Goal: Entertainment & Leisure: Consume media (video, audio)

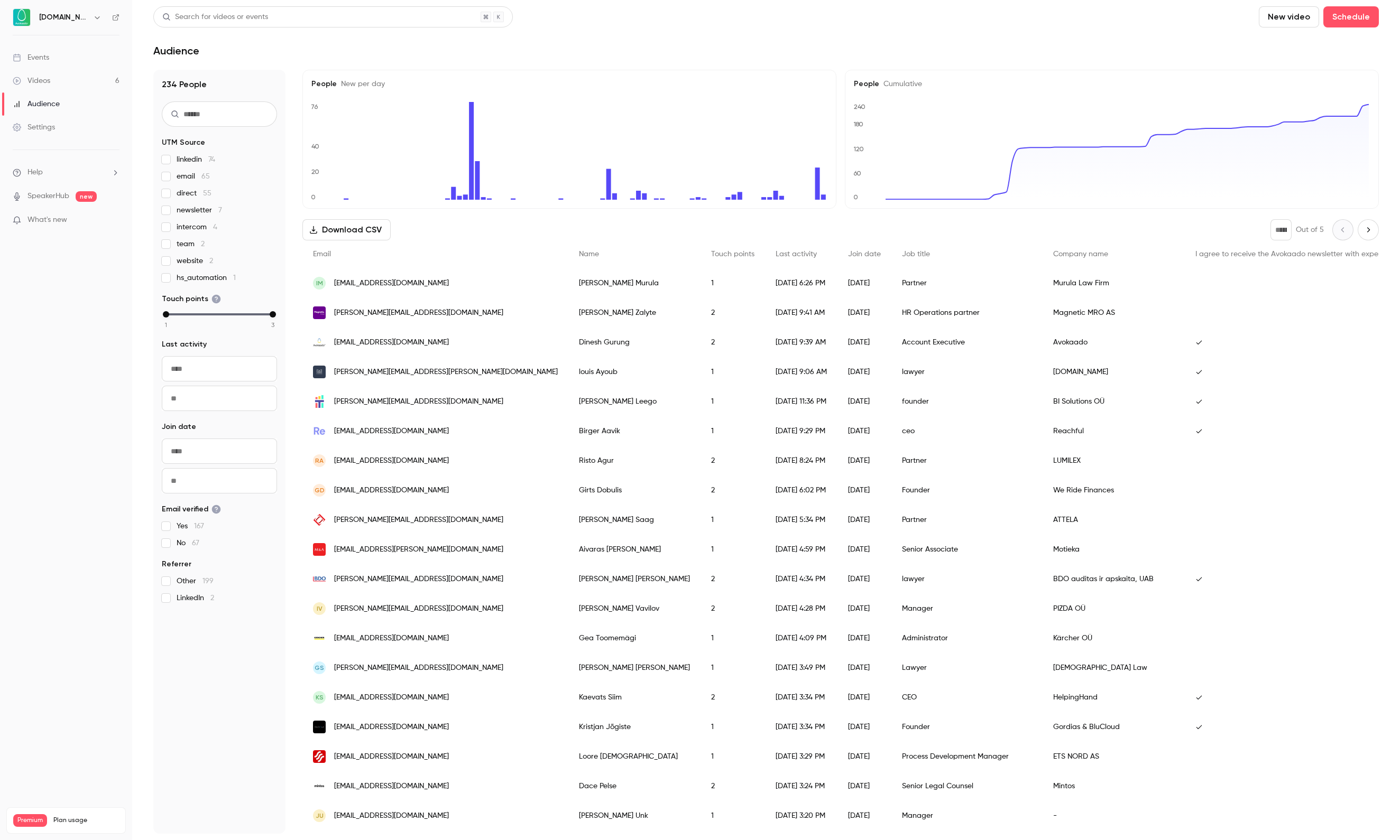
click at [50, 80] on div "Videos" at bounding box center [31, 80] width 37 height 10
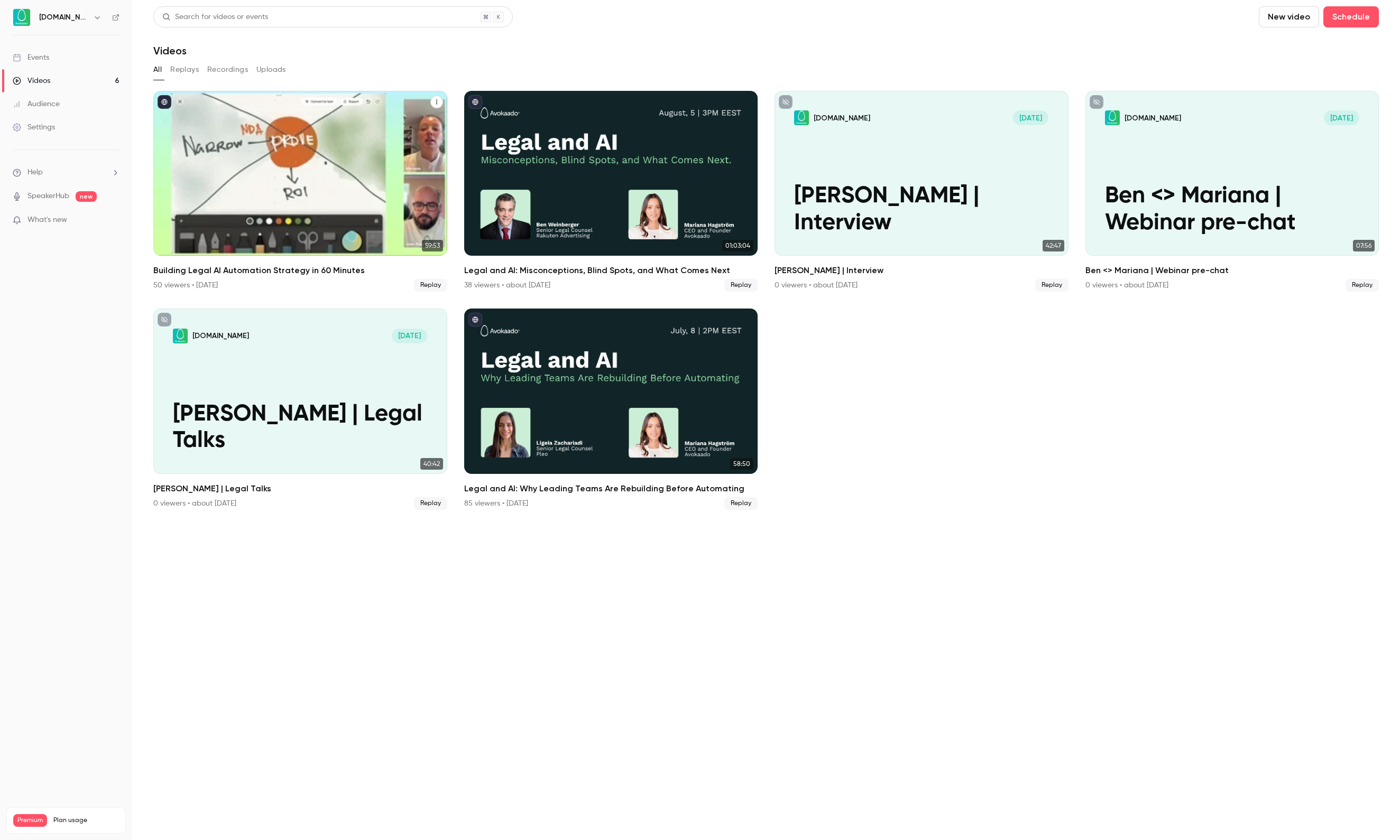
click at [293, 194] on div "Building Legal AI Automation Strategy in 60 Minutes" at bounding box center [300, 173] width 294 height 165
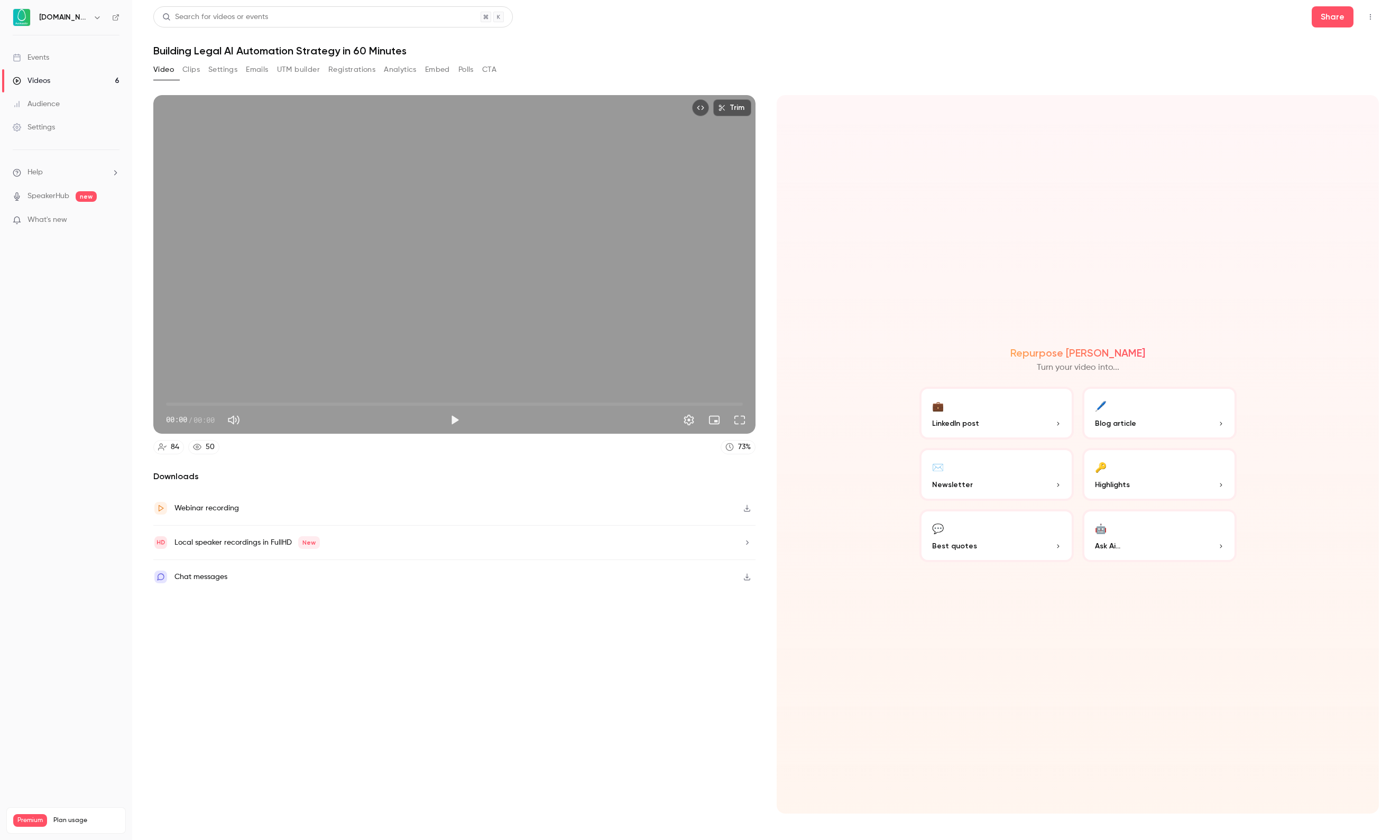
click at [375, 76] on button "Registrations" at bounding box center [352, 70] width 47 height 17
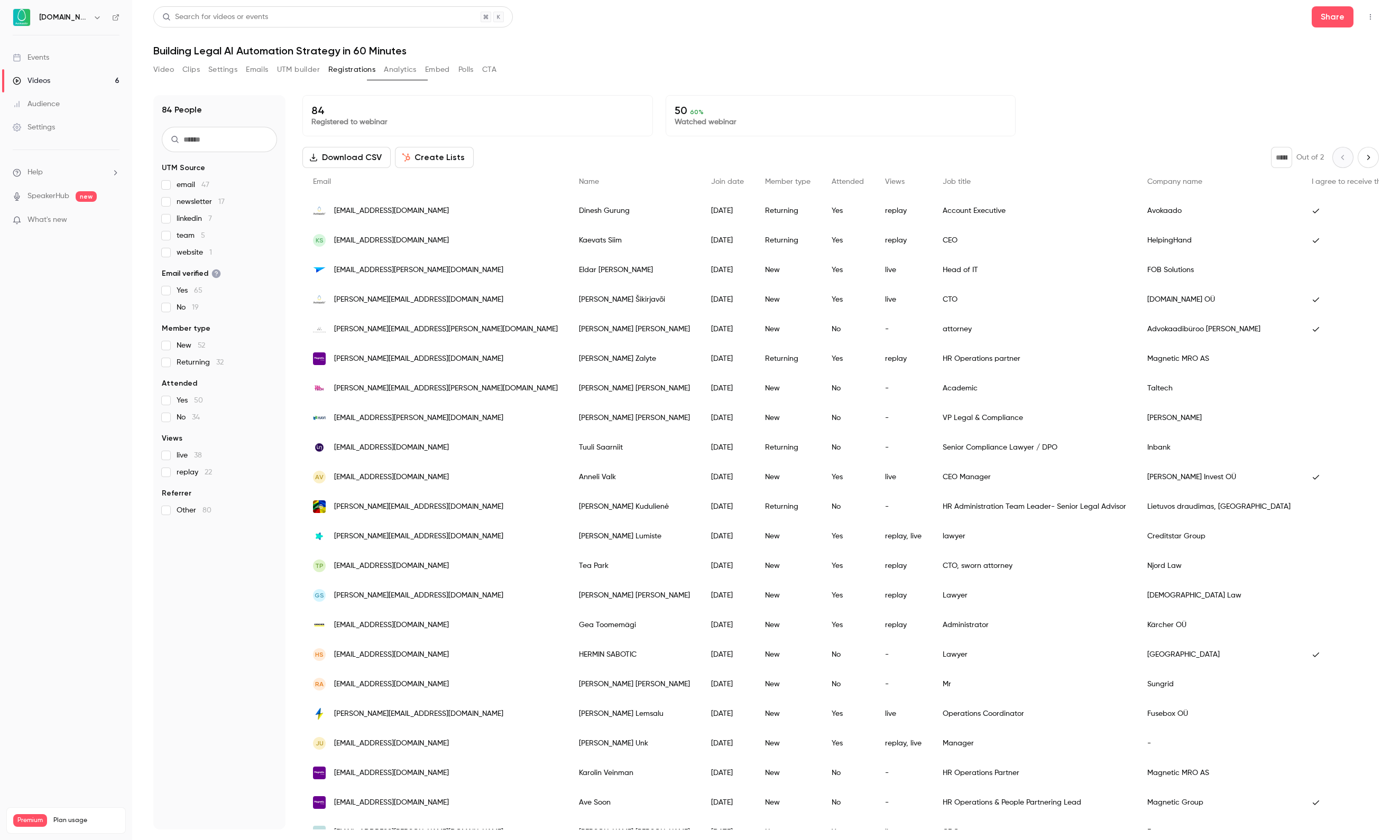
click at [50, 79] on div "Videos" at bounding box center [31, 80] width 37 height 10
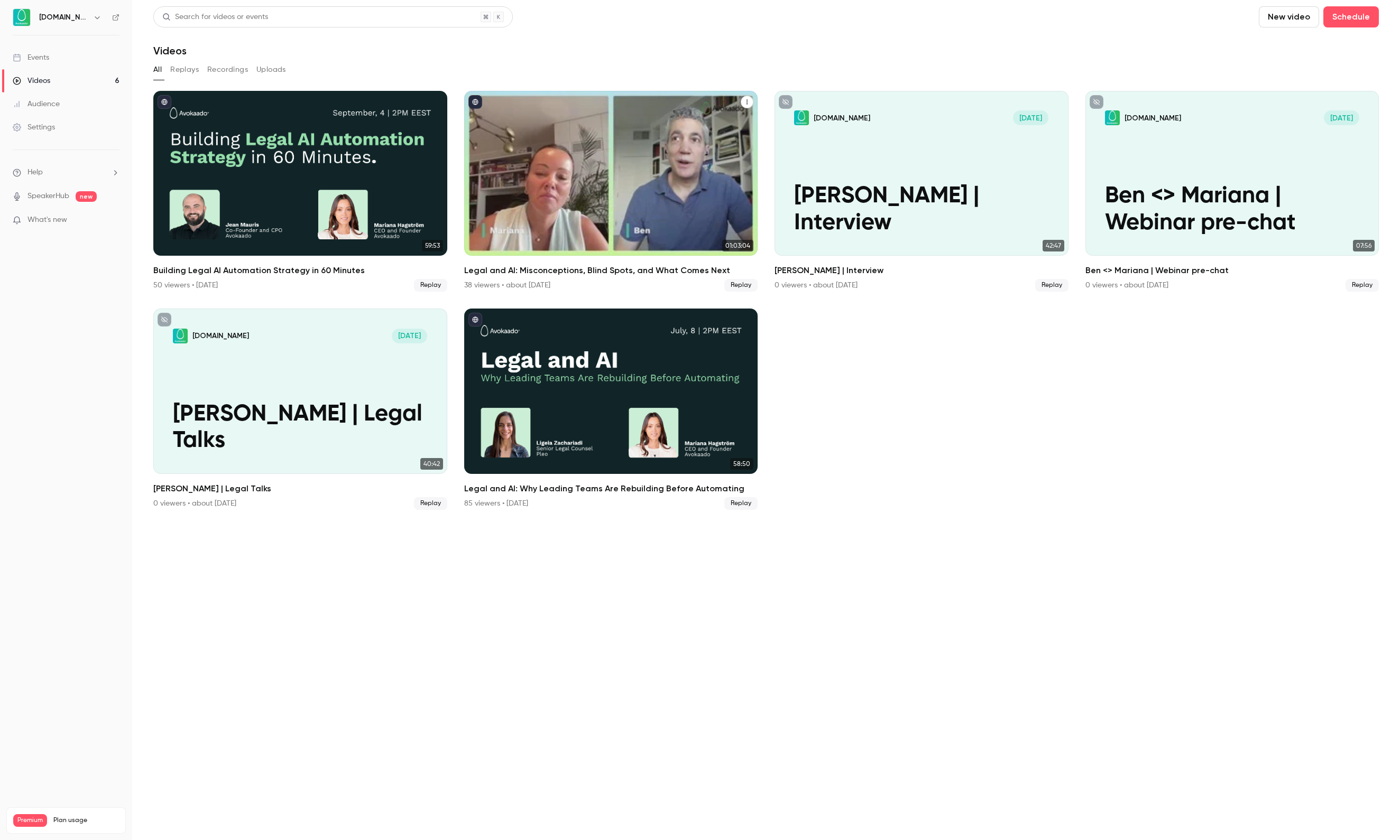
click at [573, 186] on div "Legal and AI: Misconceptions, Blind Spots, and What Comes Next" at bounding box center [611, 173] width 294 height 165
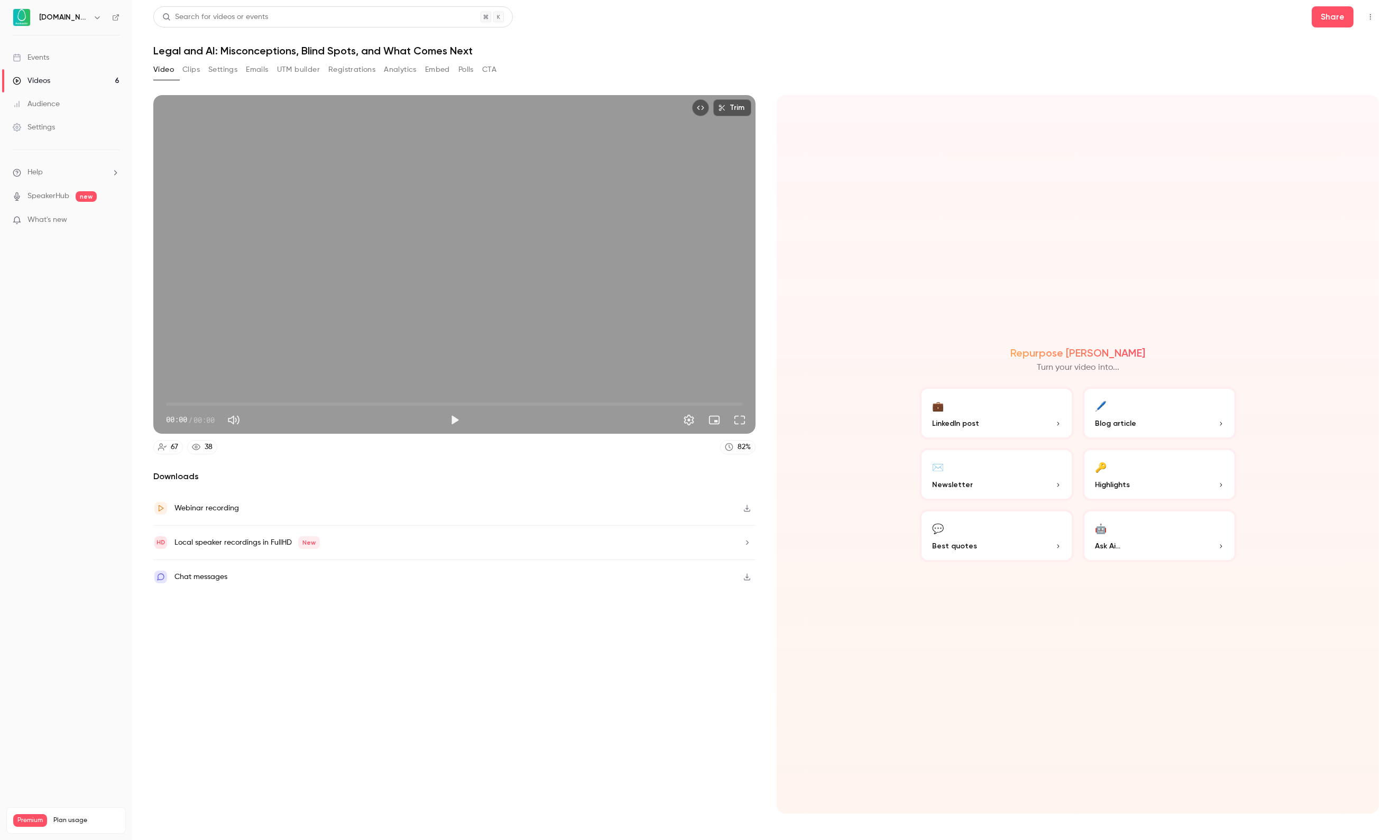
click at [396, 82] on div "Trim 00:00 00:00 / 00:00 67 38 82 % Downloads Webinar recording Local speaker r…" at bounding box center [766, 448] width 1226 height 731
click at [398, 57] on div "Search for videos or events Share Legal and AI: Misconceptions, Blind Spots, an…" at bounding box center [766, 420] width 1226 height 828
click at [375, 63] on button "Registrations" at bounding box center [352, 70] width 47 height 17
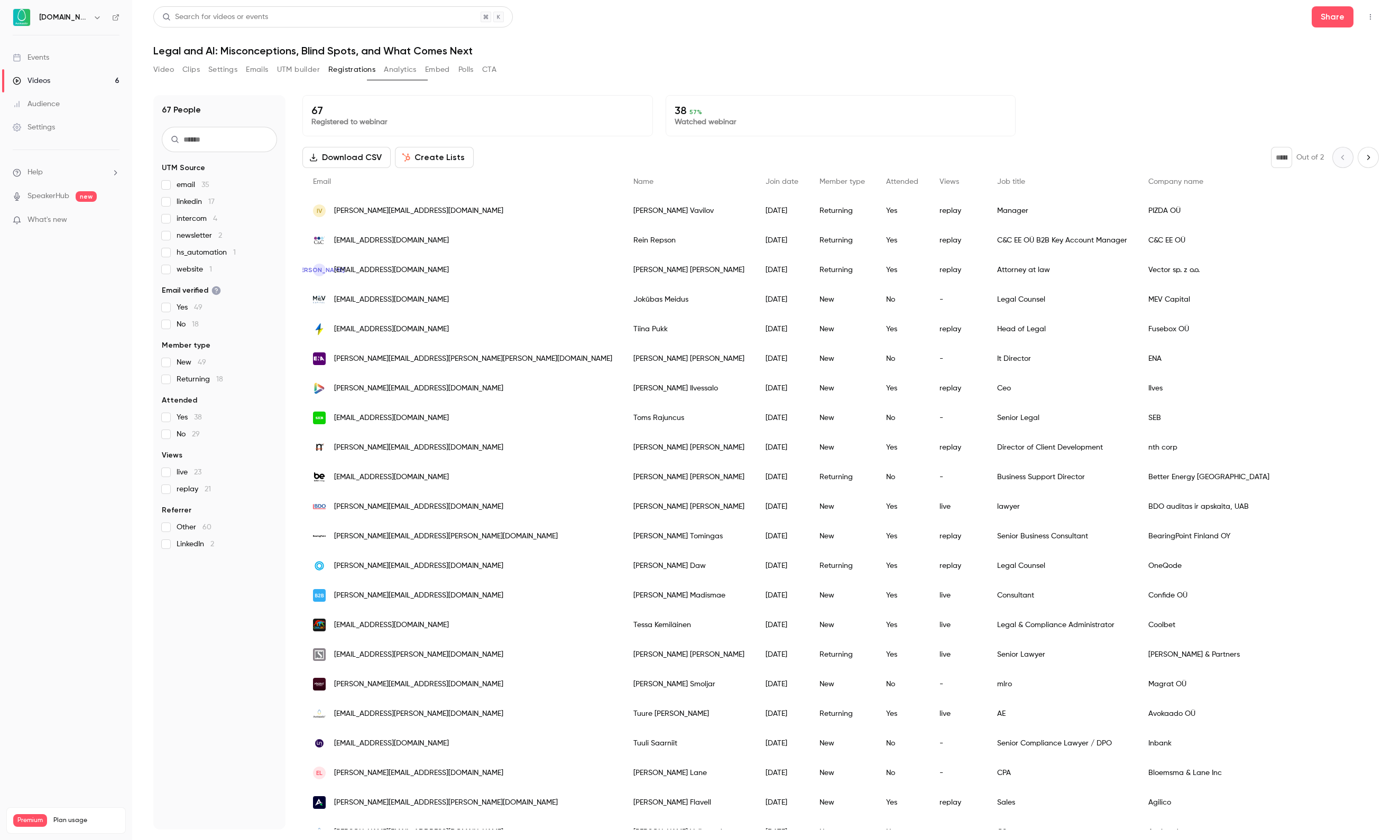
click at [183, 202] on span "linkedin 17" at bounding box center [196, 202] width 38 height 10
